Goal: Task Accomplishment & Management: Use online tool/utility

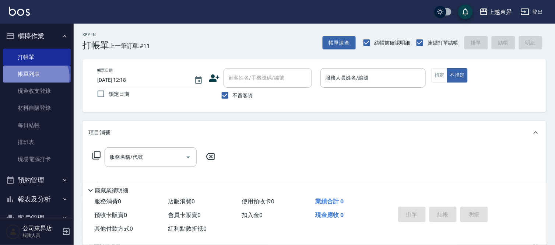
click at [35, 77] on link "帳單列表" at bounding box center [37, 74] width 68 height 17
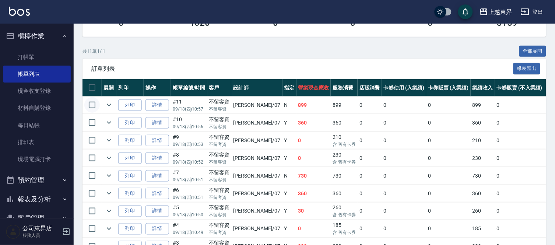
scroll to position [148, 0]
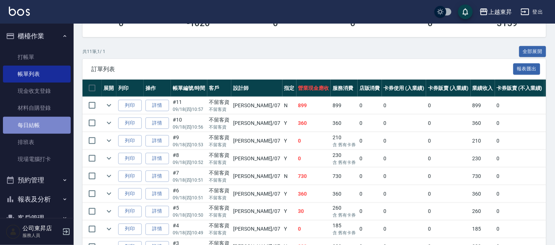
click at [44, 126] on link "每日結帳" at bounding box center [37, 125] width 68 height 17
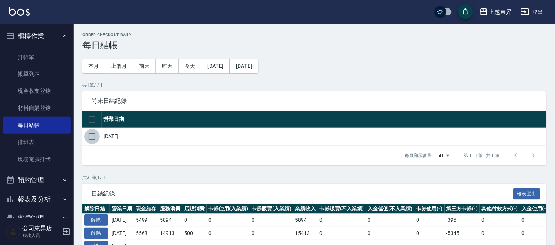
click at [94, 135] on input "checkbox" at bounding box center [91, 136] width 15 height 15
checkbox input "true"
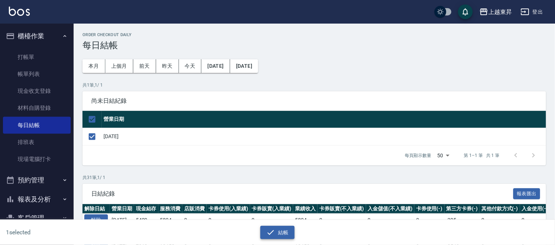
click at [284, 233] on button "結帳" at bounding box center [277, 233] width 34 height 14
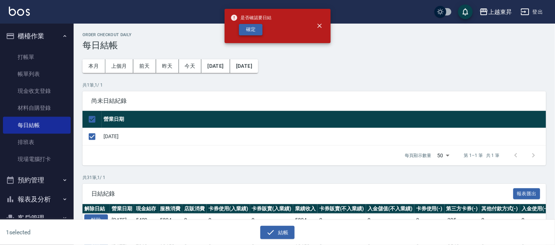
click at [259, 30] on button "確定" at bounding box center [251, 29] width 24 height 11
checkbox input "false"
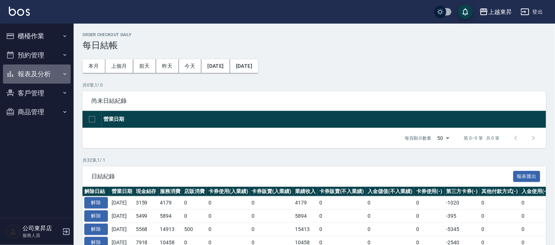
click at [45, 71] on button "報表及分析" at bounding box center [37, 73] width 68 height 19
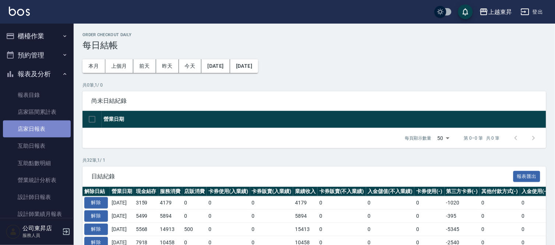
click at [41, 131] on link "店家日報表" at bounding box center [37, 128] width 68 height 17
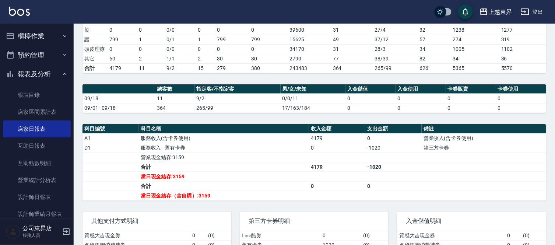
scroll to position [192, 0]
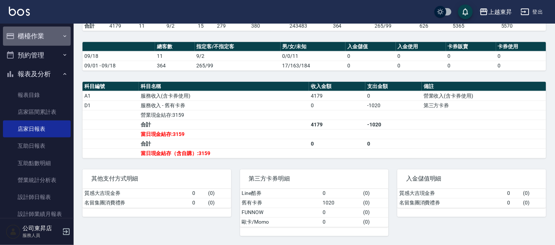
click at [39, 39] on button "櫃檯作業" at bounding box center [37, 36] width 68 height 19
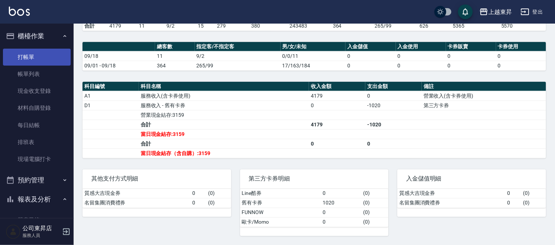
click at [53, 53] on link "打帳單" at bounding box center [37, 57] width 68 height 17
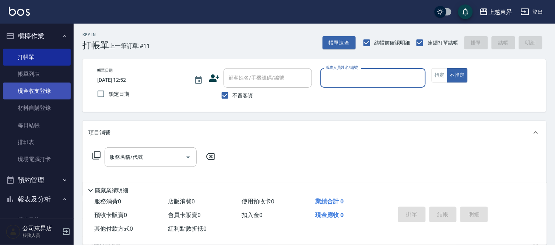
click at [32, 92] on link "現金收支登錄" at bounding box center [37, 91] width 68 height 17
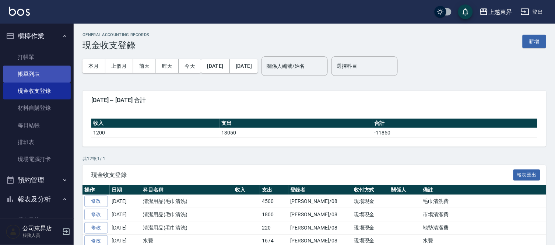
click at [35, 74] on link "帳單列表" at bounding box center [37, 74] width 68 height 17
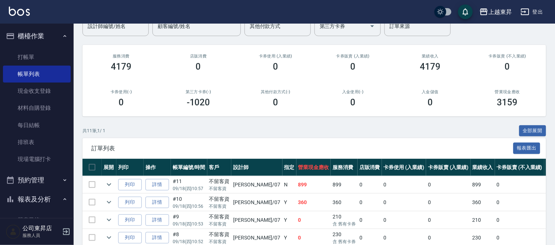
scroll to position [25, 0]
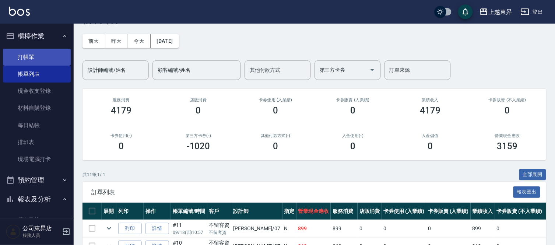
click at [29, 55] on link "打帳單" at bounding box center [37, 57] width 68 height 17
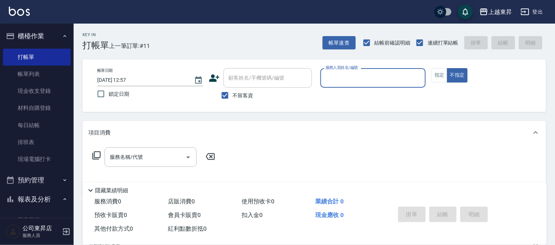
type input "2"
type input "支援-19"
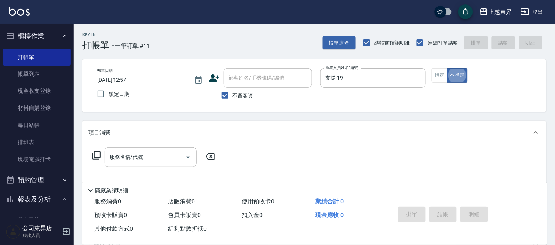
type button "false"
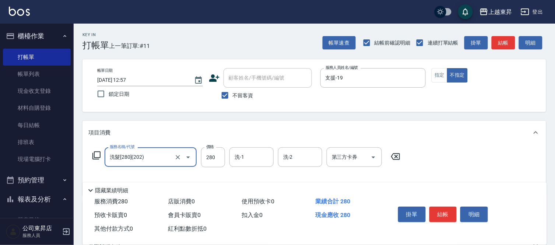
type input "洗髮[280](202)"
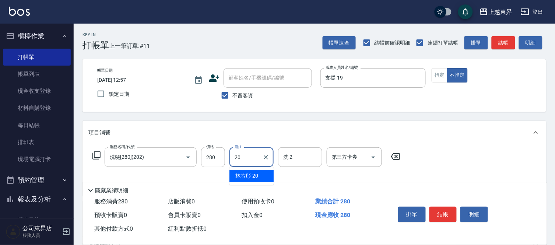
type input "林芯彤-20"
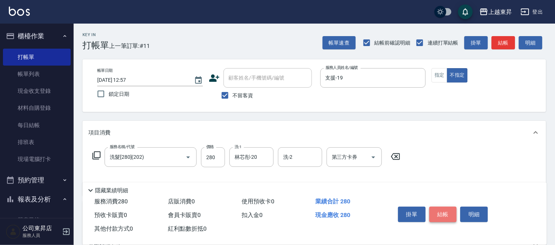
click at [451, 218] on button "結帳" at bounding box center [444, 214] width 28 height 15
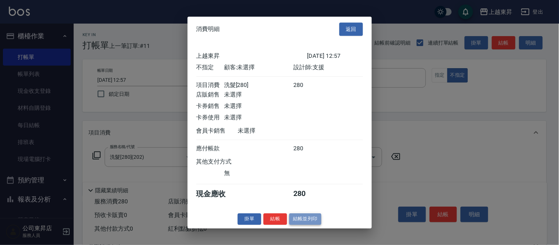
click at [318, 224] on button "結帳並列印" at bounding box center [305, 218] width 32 height 11
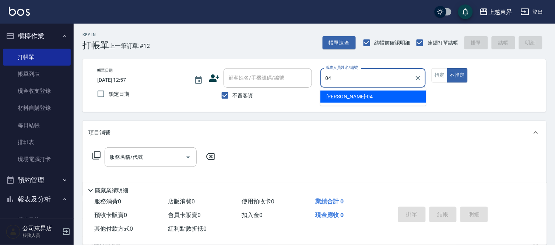
type input "李怡君-04"
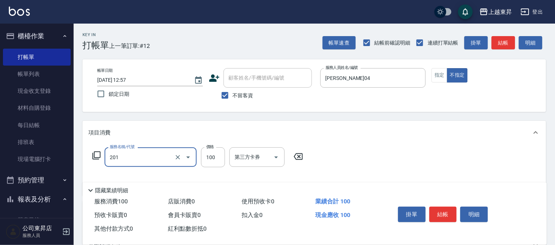
type input "洗髮[100](201)"
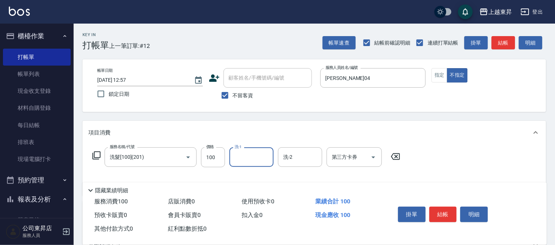
type input "2"
type input "李怡君-04"
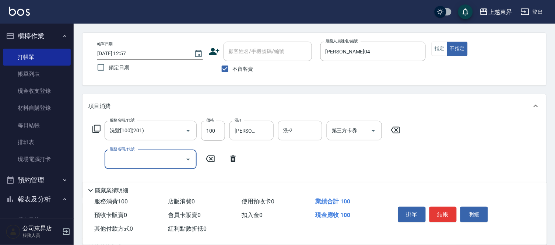
scroll to position [41, 0]
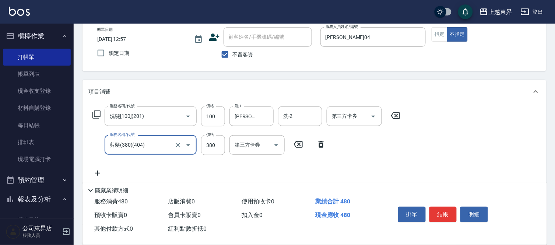
type input "剪髮(380)(404)"
click at [490, 108] on div "項目消費 服務名稱/代號 洗髮[100](201) 服務名稱/代號 價格 100 價格 洗-1 李怡君-04 洗-1 洗-2 洗-2 第三方卡券 第三方卡券 …" at bounding box center [315, 132] width 464 height 104
click at [449, 212] on button "結帳" at bounding box center [444, 214] width 28 height 15
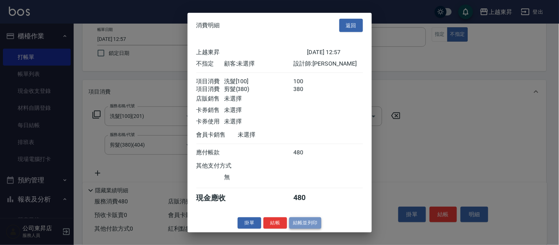
click at [314, 229] on button "結帳並列印" at bounding box center [305, 222] width 32 height 11
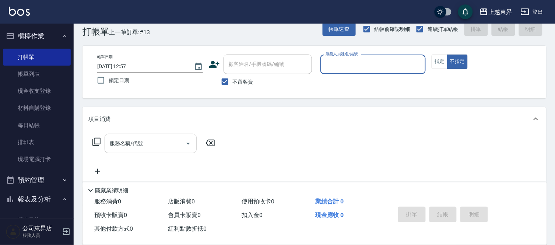
scroll to position [0, 0]
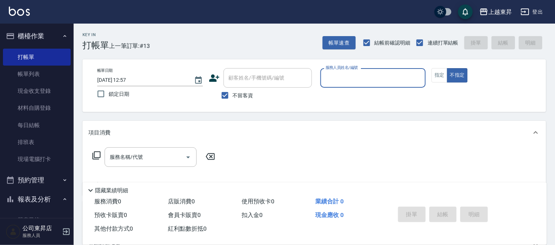
click at [364, 71] on input "服務人員姓名/編號" at bounding box center [373, 77] width 99 height 13
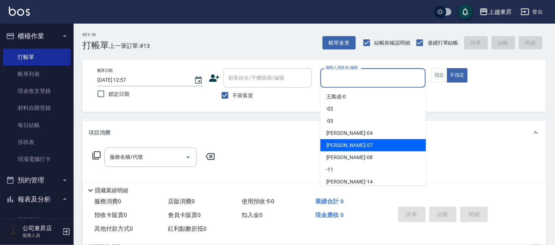
click at [333, 141] on span "榮松 -07" at bounding box center [349, 145] width 46 height 8
type input "榮松-07"
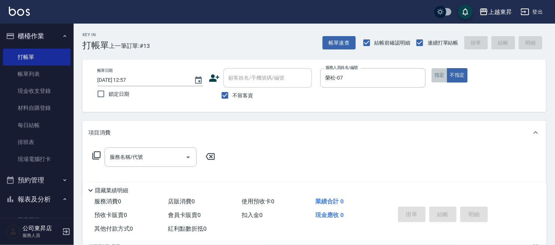
click at [437, 74] on button "指定" at bounding box center [440, 75] width 16 height 14
click at [136, 154] on input "服務名稱/代號" at bounding box center [145, 157] width 74 height 13
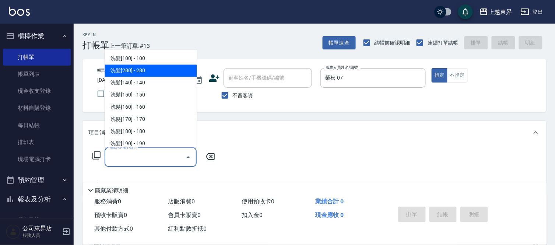
click at [148, 68] on span "洗髮[280] - 280" at bounding box center [151, 71] width 92 height 12
type input "洗髮[280](202)"
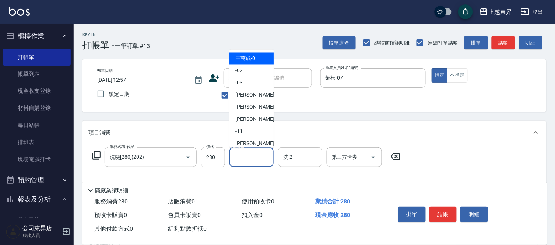
click at [240, 157] on input "洗-1" at bounding box center [252, 157] width 38 height 13
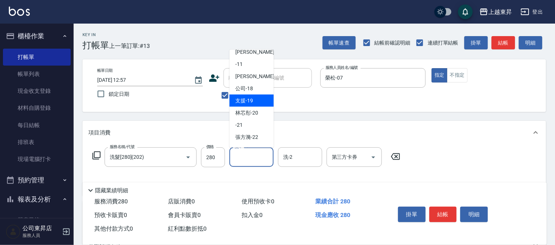
scroll to position [82, 0]
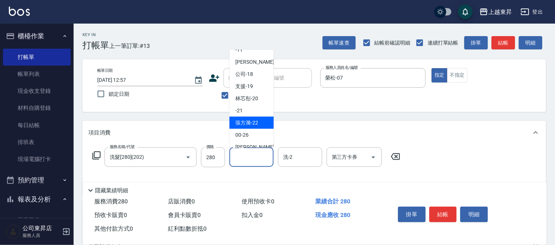
click at [247, 119] on span "張方漪 -22" at bounding box center [246, 123] width 23 height 8
type input "張方漪-22"
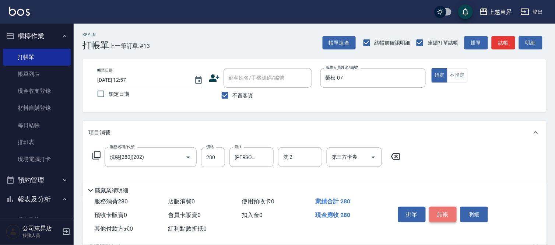
click at [444, 213] on button "結帳" at bounding box center [444, 214] width 28 height 15
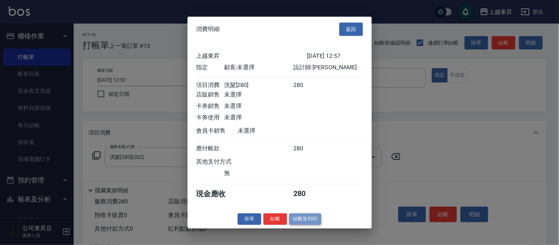
click at [306, 221] on button "結帳並列印" at bounding box center [305, 218] width 32 height 11
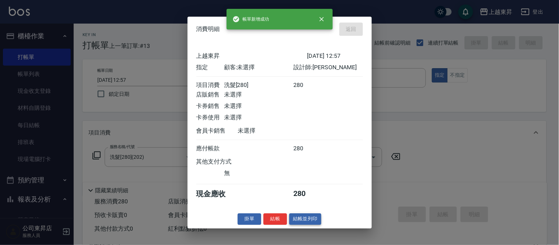
type input "2025/09/18 13:22"
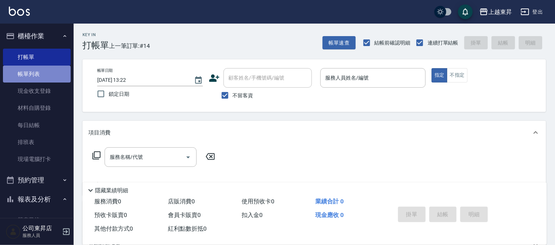
click at [39, 73] on link "帳單列表" at bounding box center [37, 74] width 68 height 17
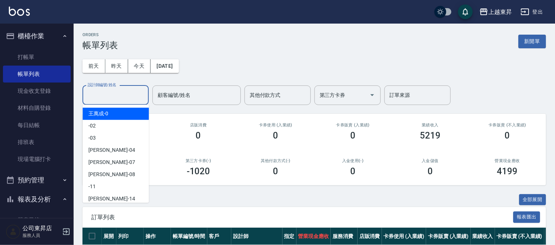
click at [94, 90] on input "設計師編號/姓名" at bounding box center [116, 95] width 60 height 13
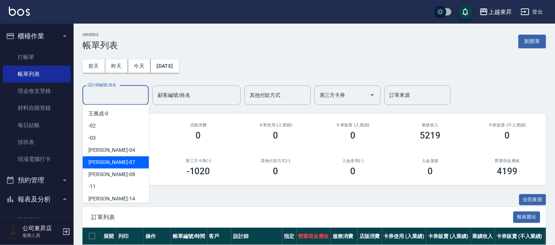
click at [108, 161] on div "榮松 -07" at bounding box center [116, 162] width 66 height 12
type input "榮松-07"
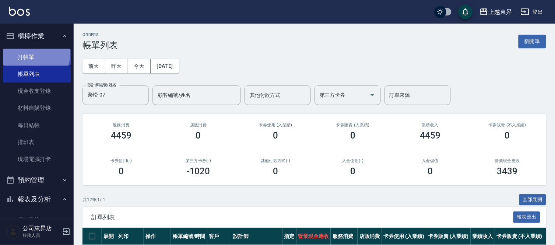
click at [35, 53] on link "打帳單" at bounding box center [37, 57] width 68 height 17
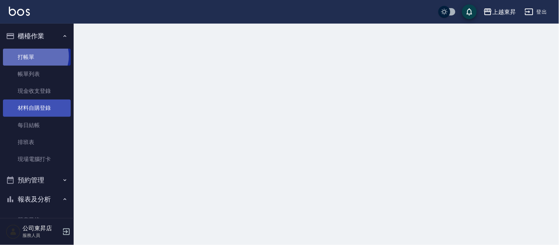
drag, startPoint x: 34, startPoint y: 56, endPoint x: 62, endPoint y: 108, distance: 58.5
click at [34, 57] on link "打帳單" at bounding box center [37, 57] width 68 height 17
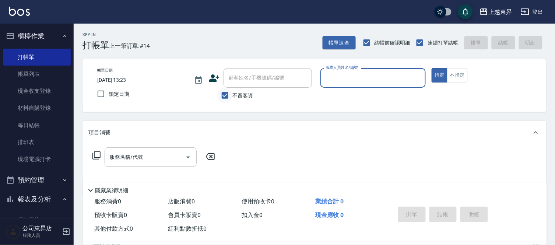
click at [224, 94] on input "不留客資" at bounding box center [224, 95] width 15 height 15
checkbox input "false"
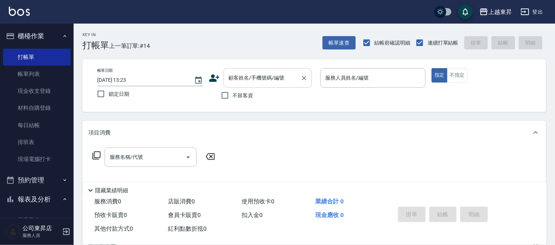
click at [240, 81] on div "顧客姓名/手機號碼/編號 顧客姓名/手機號碼/編號" at bounding box center [268, 78] width 88 height 20
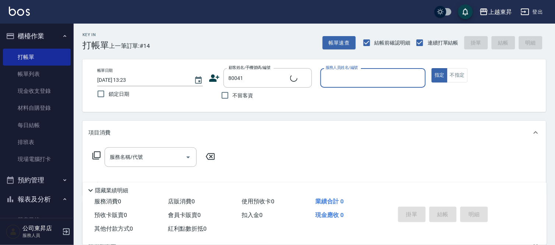
type input "陳碧秀/0983319314/80041"
type input "江世玉-08"
click at [147, 159] on input "服務名稱/代號" at bounding box center [145, 157] width 74 height 13
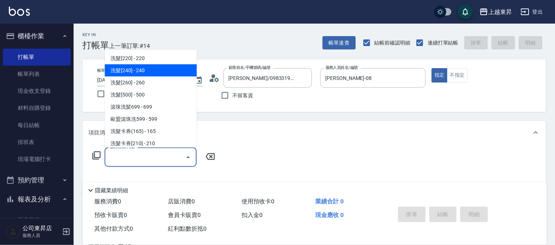
scroll to position [123, 0]
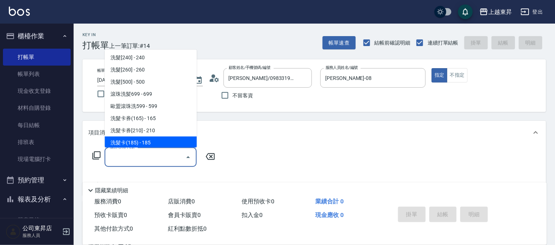
click at [148, 141] on span "洗髮卡(185) - 185" at bounding box center [151, 143] width 92 height 12
type input "洗髮卡(185)(223)"
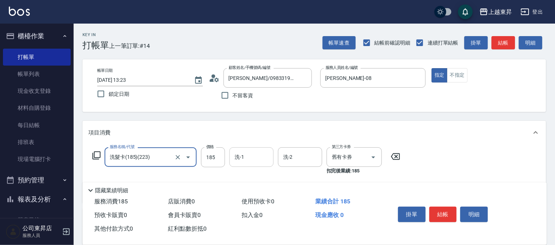
click at [254, 161] on input "洗-1" at bounding box center [252, 157] width 38 height 13
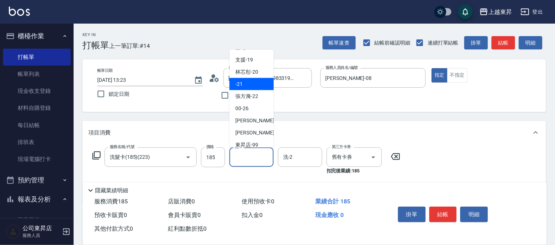
scroll to position [114, 0]
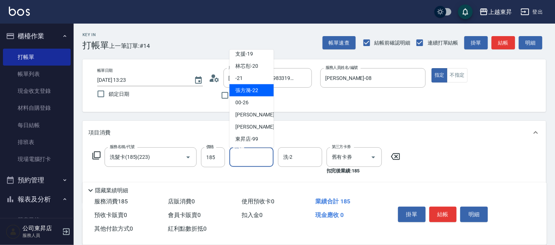
click at [253, 89] on span "張方漪 -22" at bounding box center [246, 91] width 23 height 8
type input "張方漪-22"
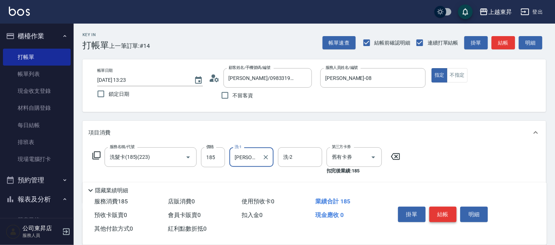
drag, startPoint x: 440, startPoint y: 209, endPoint x: 436, endPoint y: 208, distance: 4.3
click at [438, 209] on button "結帳" at bounding box center [444, 214] width 28 height 15
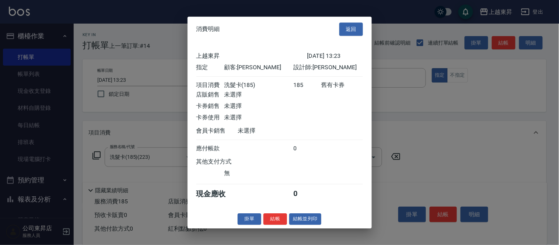
click at [307, 223] on button "結帳並列印" at bounding box center [305, 218] width 32 height 11
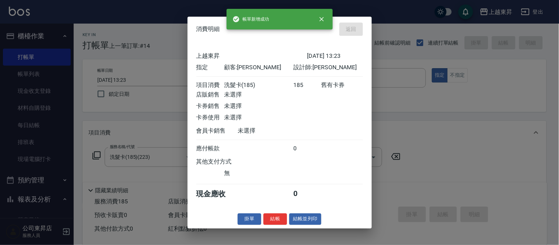
type input "2025/09/18 13:27"
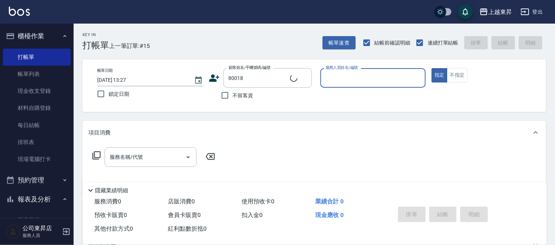
type input "羅宇宸/0968858186/80018"
type input "江世玉-08"
click at [156, 156] on input "服務名稱/代號" at bounding box center [145, 157] width 74 height 13
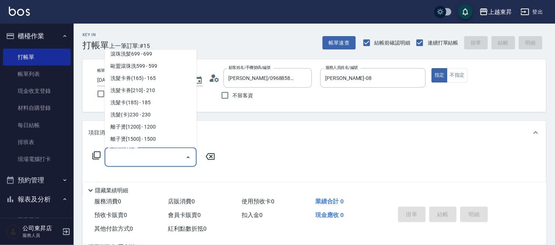
scroll to position [164, 0]
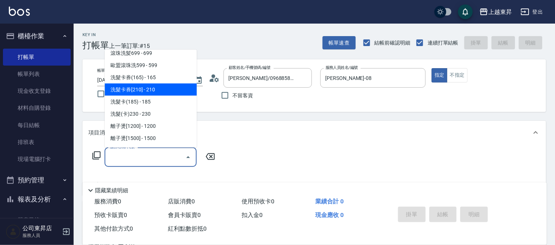
click at [155, 90] on span "洗髮卡券[210] - 210" at bounding box center [151, 90] width 92 height 12
type input "洗髮卡券[210](222)"
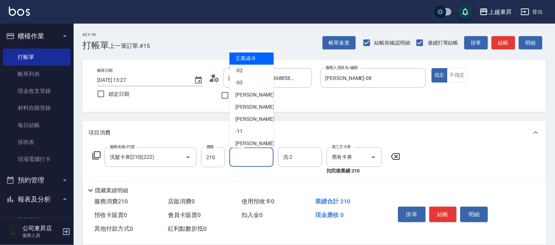
click at [248, 154] on input "洗-1" at bounding box center [252, 157] width 38 height 13
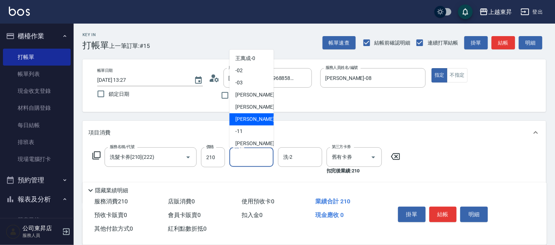
click at [243, 117] on span "江世玉 -08" at bounding box center [258, 120] width 46 height 8
type input "江世玉-08"
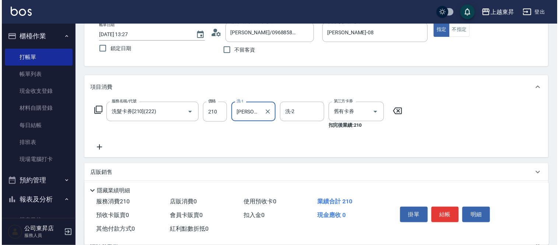
scroll to position [82, 0]
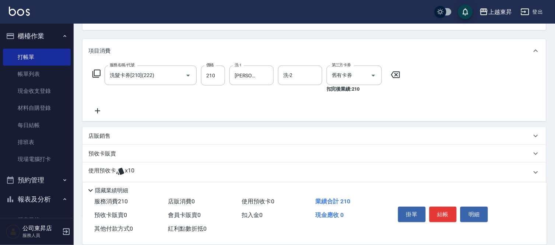
click at [94, 109] on icon at bounding box center [97, 110] width 18 height 9
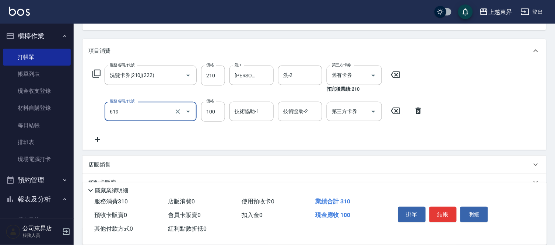
type input "煥彩.玻酸.晶膜.水療(619)"
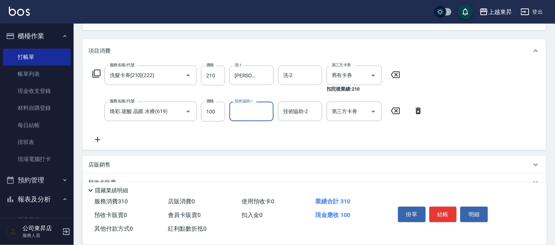
click at [248, 117] on input "技術協助-1" at bounding box center [252, 111] width 38 height 13
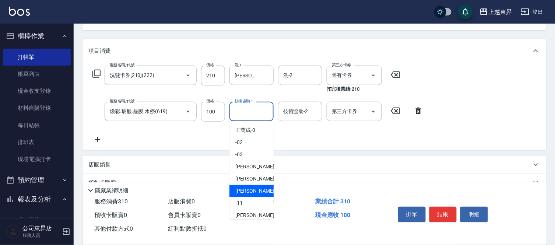
click at [259, 189] on div "江世玉 -08" at bounding box center [252, 191] width 44 height 12
type input "江世玉-08"
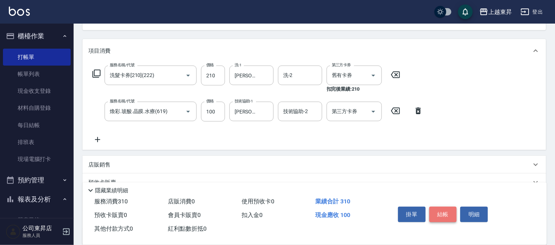
click at [449, 212] on button "結帳" at bounding box center [444, 214] width 28 height 15
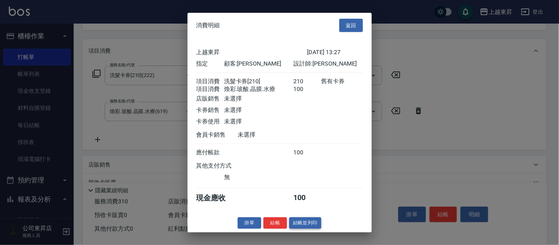
click at [307, 229] on button "結帳並列印" at bounding box center [305, 222] width 32 height 11
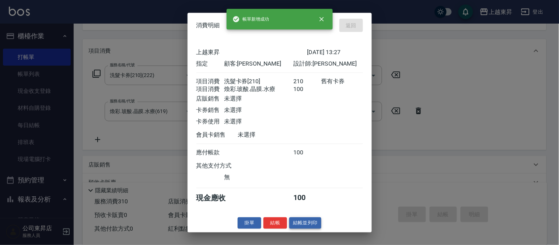
type input "2025/09/18 13:28"
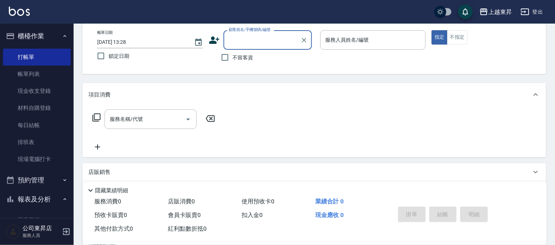
scroll to position [0, 0]
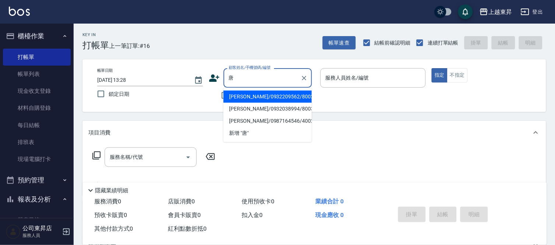
click at [248, 107] on li "唐淑惠/0932038994/80036" at bounding box center [268, 109] width 88 height 12
type input "唐淑惠/0932038994/80036"
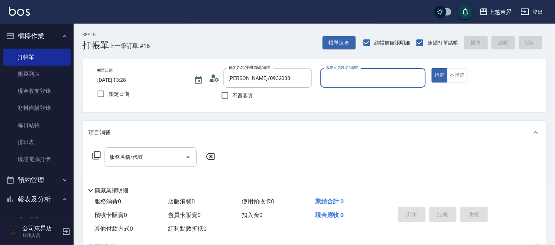
type input "江世玉-08"
drag, startPoint x: 164, startPoint y: 160, endPoint x: 172, endPoint y: 149, distance: 13.2
click at [164, 160] on input "服務名稱/代號" at bounding box center [145, 157] width 74 height 13
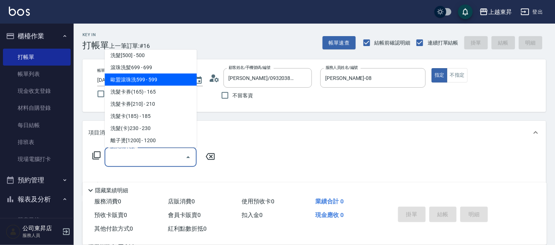
scroll to position [164, 0]
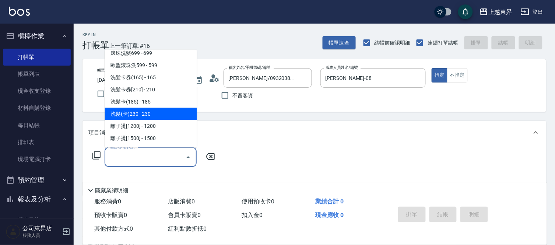
click at [154, 111] on span "洗髮(卡)230 - 230" at bounding box center [151, 114] width 92 height 12
type input "洗髮(卡)230(224)"
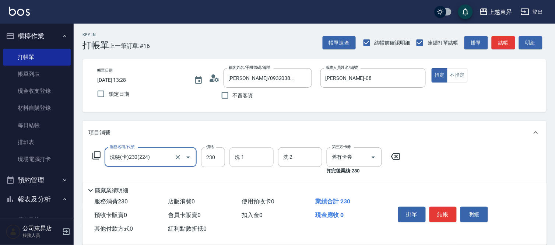
drag, startPoint x: 253, startPoint y: 163, endPoint x: 257, endPoint y: 150, distance: 14.1
click at [254, 163] on input "洗-1" at bounding box center [252, 157] width 38 height 13
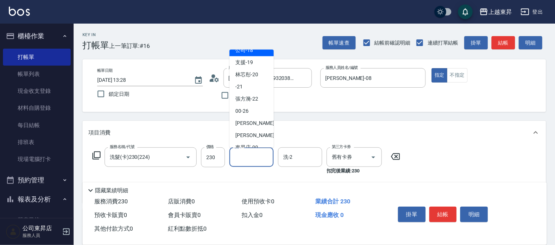
scroll to position [114, 0]
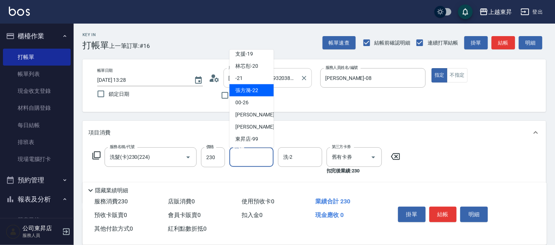
click at [254, 87] on span "張方漪 -22" at bounding box center [246, 91] width 23 height 8
type input "張方漪-22"
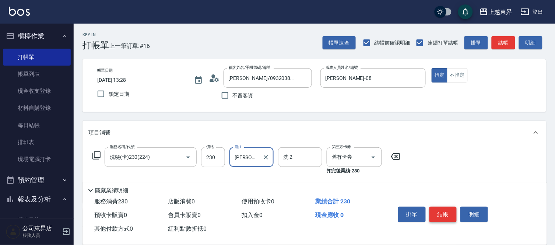
click at [448, 209] on button "結帳" at bounding box center [444, 214] width 28 height 15
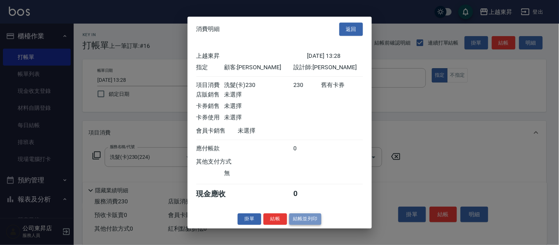
click at [304, 222] on button "結帳並列印" at bounding box center [305, 218] width 32 height 11
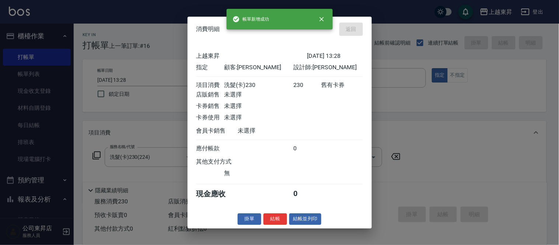
type input "2025/09/18 13:29"
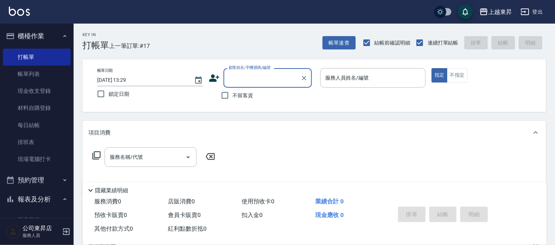
click at [237, 78] on input "顧客姓名/手機號碼/編號" at bounding box center [262, 77] width 71 height 13
type input "璜"
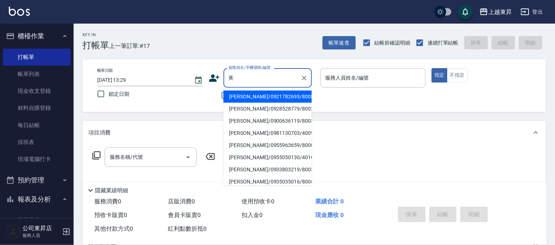
click at [253, 178] on li "黃淑惠/0935035016/80067" at bounding box center [268, 182] width 88 height 12
type input "黃淑惠/0935035016/80067"
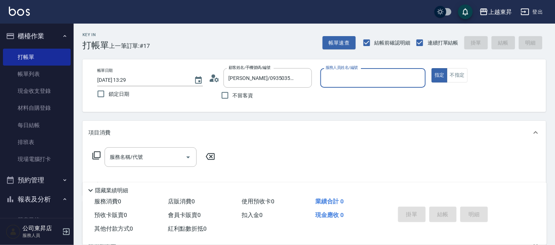
type input "江世玉-08"
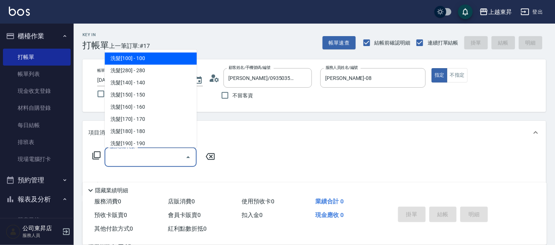
click at [125, 159] on input "服務名稱/代號" at bounding box center [145, 157] width 74 height 13
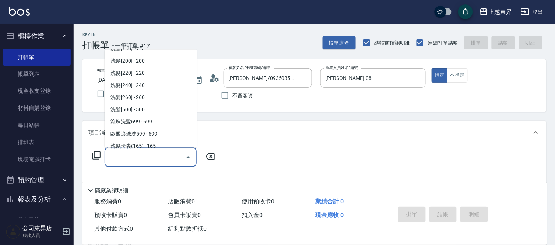
scroll to position [123, 0]
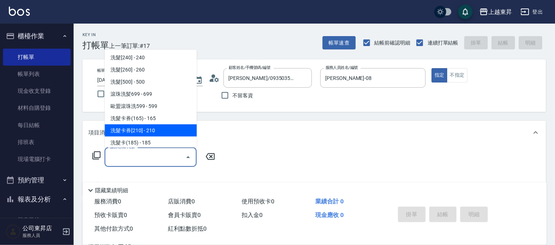
click at [160, 129] on span "洗髮卡券[210] - 210" at bounding box center [151, 131] width 92 height 12
type input "洗髮卡券[210](222)"
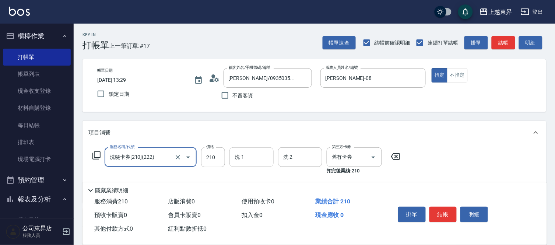
click at [246, 162] on input "洗-1" at bounding box center [252, 157] width 38 height 13
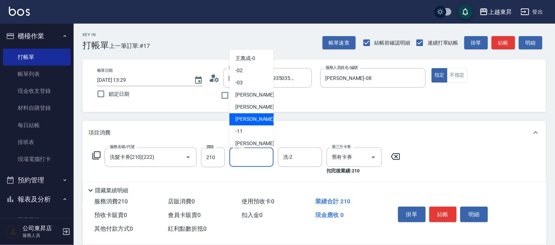
click at [253, 117] on span "江世玉 -08" at bounding box center [258, 120] width 46 height 8
type input "江世玉-08"
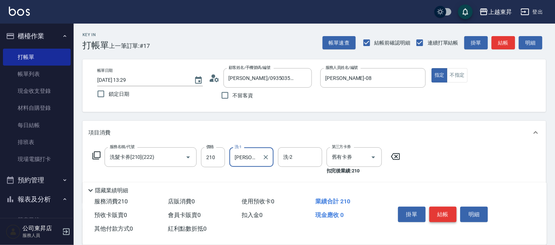
click at [447, 212] on button "結帳" at bounding box center [444, 214] width 28 height 15
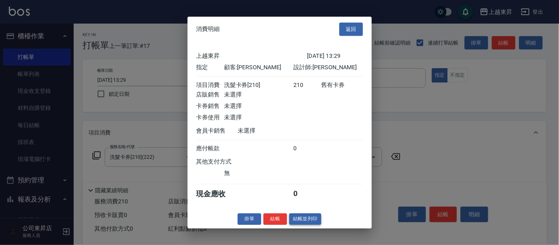
click at [307, 221] on button "結帳並列印" at bounding box center [305, 218] width 32 height 11
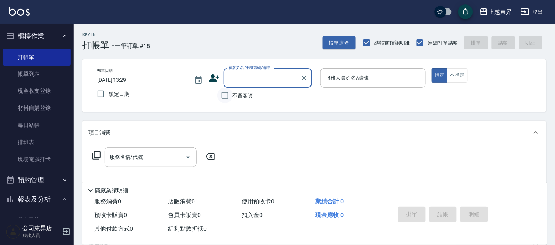
click at [225, 93] on input "不留客資" at bounding box center [224, 95] width 15 height 15
checkbox input "true"
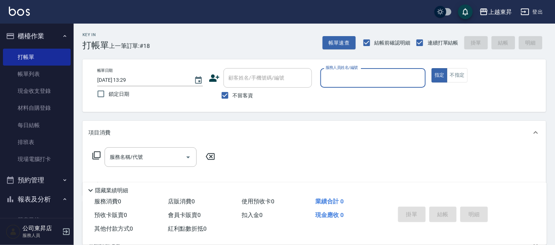
click at [330, 74] on input "服務人員姓名/編號" at bounding box center [373, 77] width 99 height 13
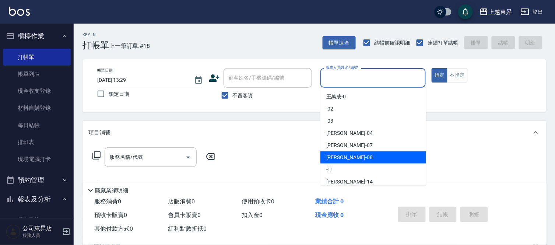
click at [340, 157] on span "江世玉 -08" at bounding box center [349, 158] width 46 height 8
type input "江世玉-08"
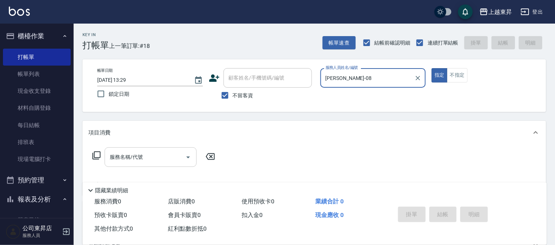
click at [138, 159] on input "服務名稱/代號" at bounding box center [145, 157] width 74 height 13
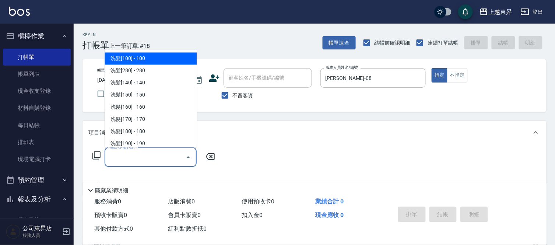
click at [146, 64] on span "洗髮[100] - 100" at bounding box center [151, 59] width 92 height 12
type input "洗髮[100](201)"
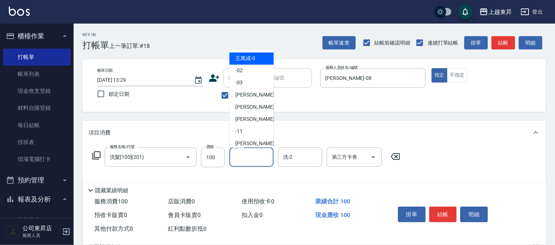
click at [251, 158] on input "洗-1" at bounding box center [252, 157] width 38 height 13
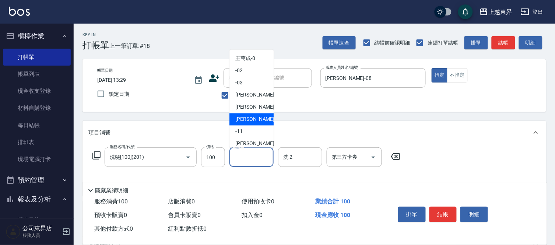
click at [255, 116] on span "江世玉 -08" at bounding box center [258, 120] width 46 height 8
type input "江世玉-08"
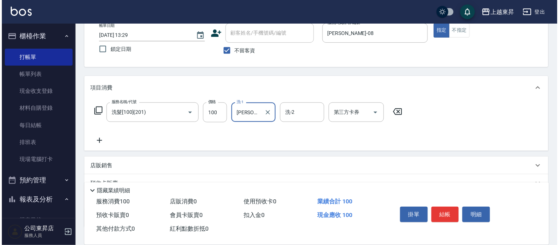
scroll to position [82, 0]
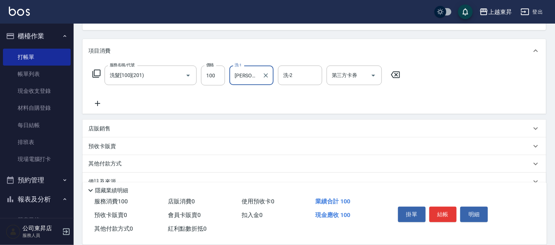
click at [102, 102] on icon at bounding box center [97, 103] width 18 height 9
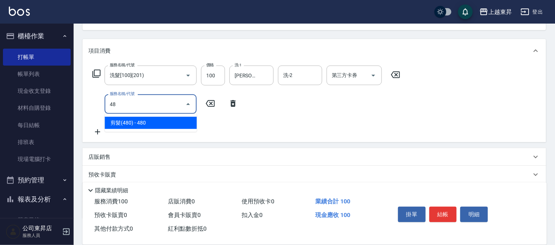
click at [168, 122] on span "剪髮(480) - 480" at bounding box center [151, 123] width 92 height 12
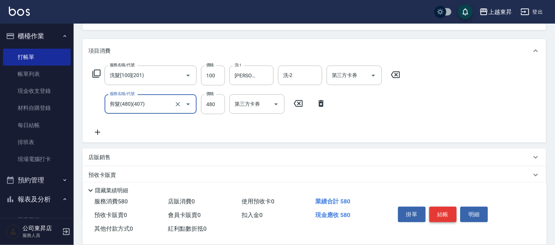
type input "剪髮(480)(407)"
click at [448, 214] on button "結帳" at bounding box center [444, 214] width 28 height 15
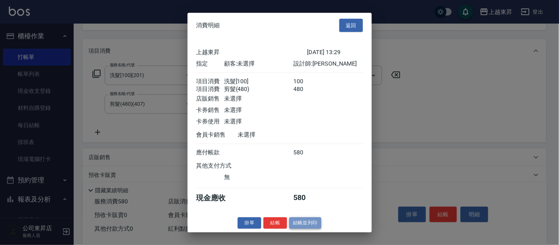
click at [309, 228] on button "結帳並列印" at bounding box center [305, 222] width 32 height 11
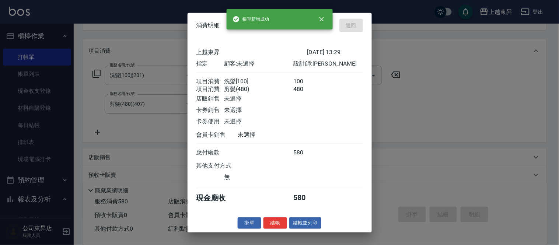
type input "2025/09/18 13:31"
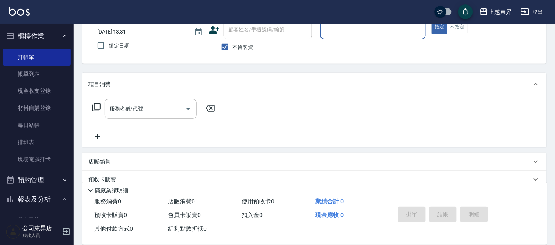
scroll to position [0, 0]
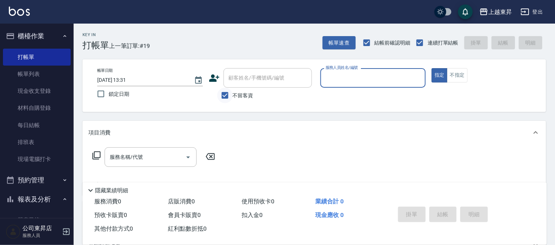
click at [227, 92] on input "不留客資" at bounding box center [224, 95] width 15 height 15
checkbox input "false"
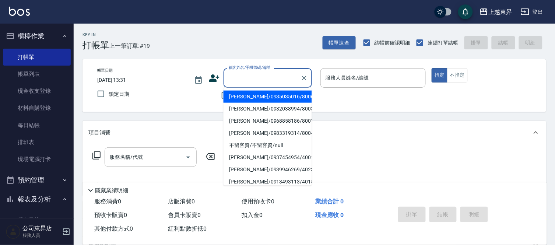
click at [232, 78] on input "顧客姓名/手機號碼/編號" at bounding box center [262, 77] width 71 height 13
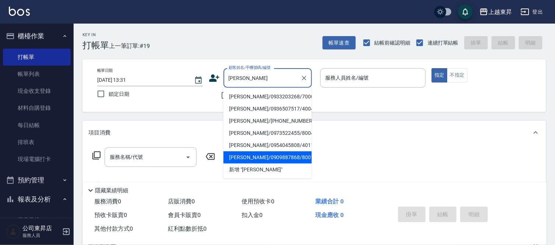
click at [253, 155] on li "陳淑真/0909887868/80017" at bounding box center [268, 157] width 88 height 12
type input "陳淑真/0909887868/80017"
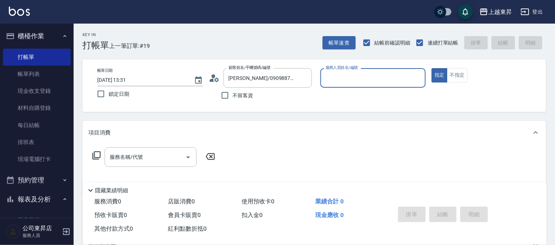
type input "江世玉-08"
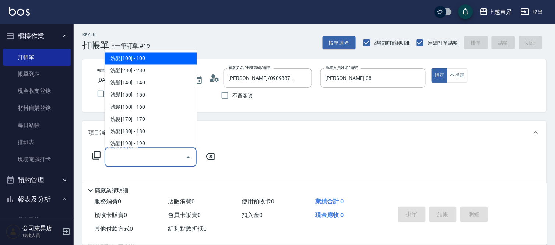
click at [149, 154] on input "服務名稱/代號" at bounding box center [145, 157] width 74 height 13
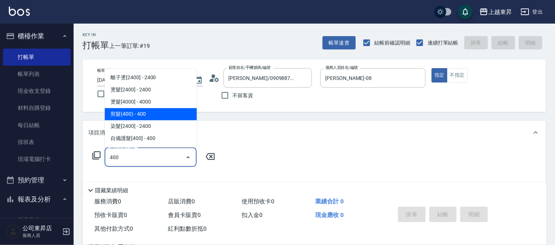
click at [121, 113] on span "剪髮(400) - 400" at bounding box center [151, 114] width 92 height 12
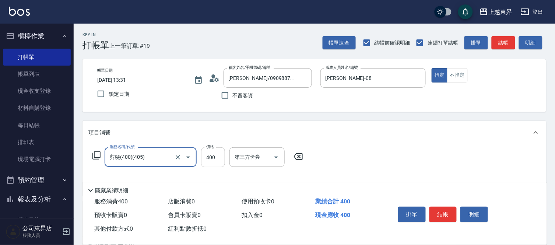
type input "剪髮(400)(405)"
click at [211, 161] on input "400" at bounding box center [213, 157] width 24 height 20
type input "430"
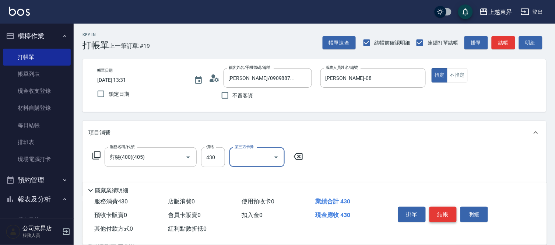
click at [437, 207] on button "結帳" at bounding box center [444, 214] width 28 height 15
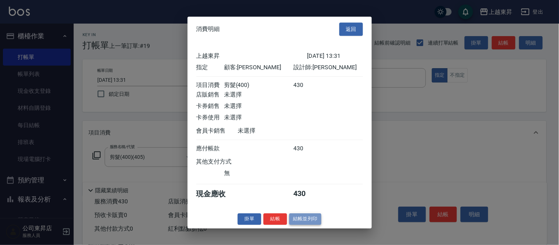
click at [297, 224] on button "結帳並列印" at bounding box center [305, 218] width 32 height 11
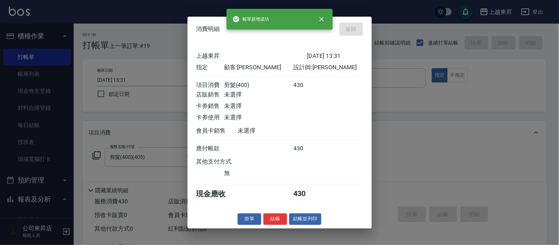
type input "2025/09/18 13:32"
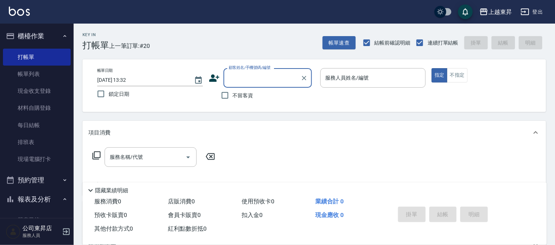
click at [248, 73] on input "顧客姓名/手機號碼/編號" at bounding box center [262, 77] width 71 height 13
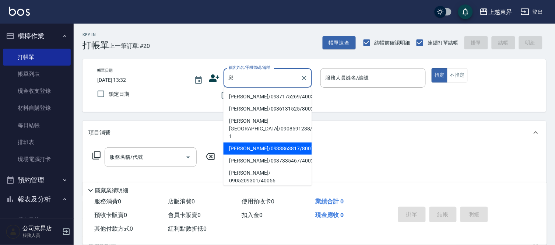
click at [249, 143] on li "邱碧蓮/0933863817/80073" at bounding box center [268, 149] width 88 height 12
type input "邱碧蓮/0933863817/80073"
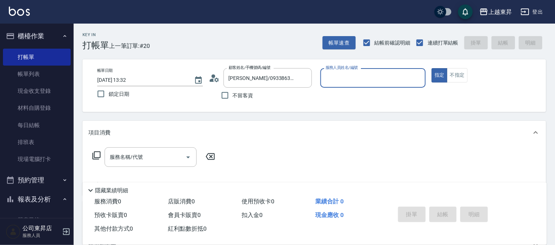
type input "江世玉-08"
click at [130, 157] on div "服務名稱/代號 服務名稱/代號" at bounding box center [151, 157] width 92 height 20
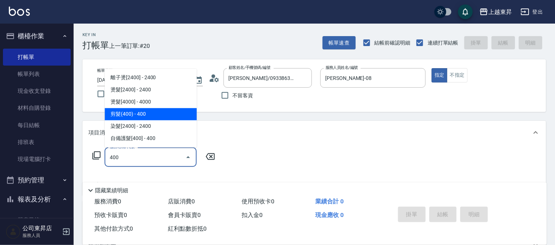
click at [120, 111] on span "剪髮(400) - 400" at bounding box center [151, 114] width 92 height 12
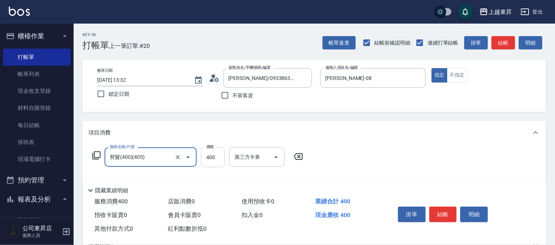
type input "剪髮(400)(405)"
click at [218, 159] on input "400" at bounding box center [213, 157] width 24 height 20
type input "430"
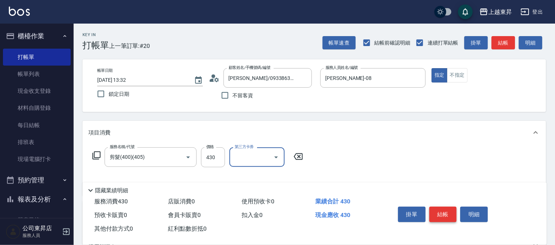
click at [436, 213] on button "結帳" at bounding box center [444, 214] width 28 height 15
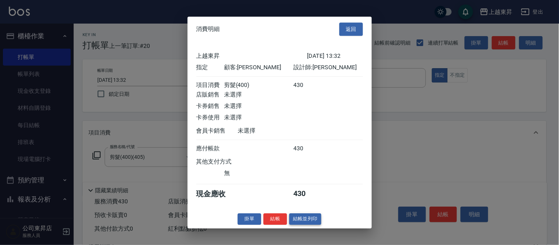
click at [310, 223] on button "結帳並列印" at bounding box center [305, 218] width 32 height 11
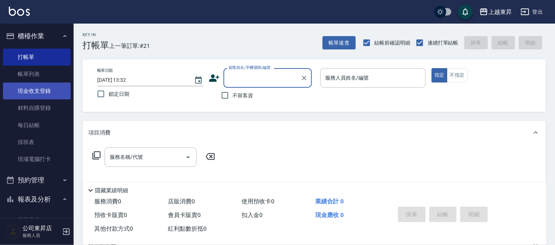
click at [35, 91] on link "現金收支登錄" at bounding box center [37, 91] width 68 height 17
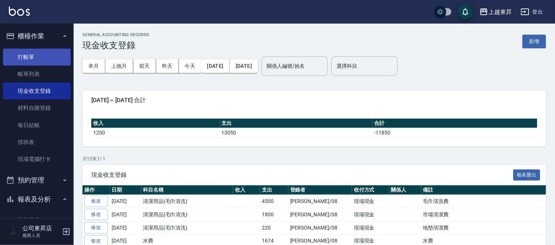
click at [39, 55] on link "打帳單" at bounding box center [37, 57] width 68 height 17
